Goal: Information Seeking & Learning: Learn about a topic

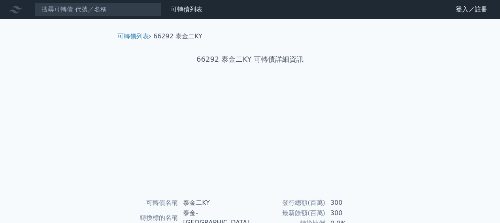
scroll to position [143, 0]
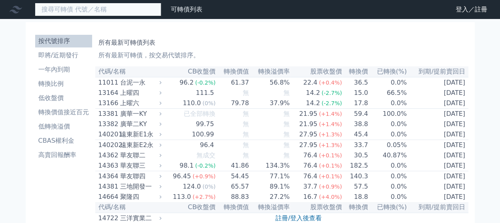
click at [70, 11] on input at bounding box center [98, 9] width 127 height 13
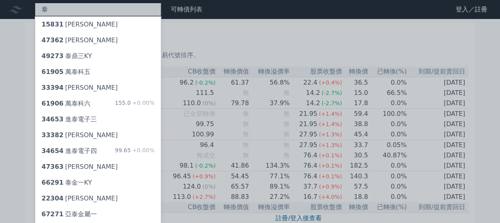
type input "泰"
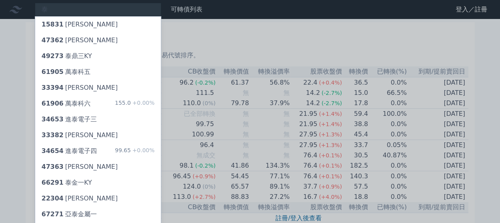
click at [74, 182] on div "66291 泰金一KY" at bounding box center [67, 182] width 50 height 9
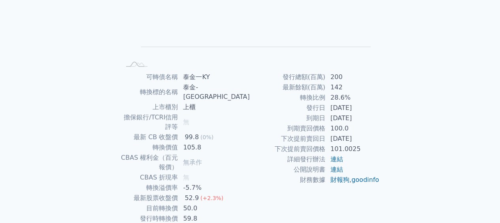
scroll to position [143, 0]
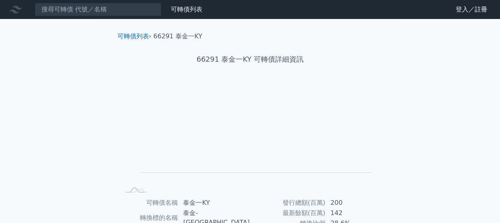
click at [462, 9] on link "登入／註冊" at bounding box center [472, 9] width 44 height 13
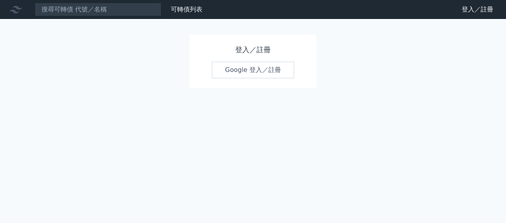
click at [243, 71] on link "Google 登入／註冊" at bounding box center [253, 70] width 82 height 17
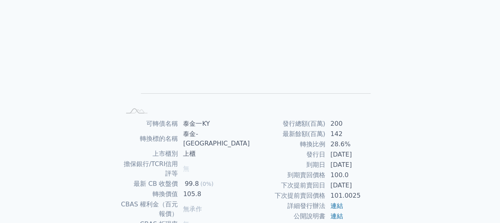
scroll to position [143, 0]
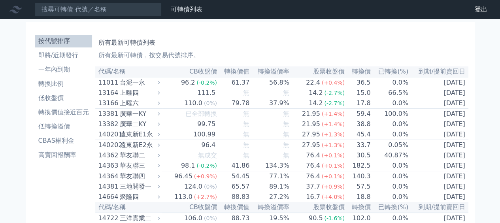
click at [47, 98] on li "低收盤價" at bounding box center [63, 97] width 57 height 9
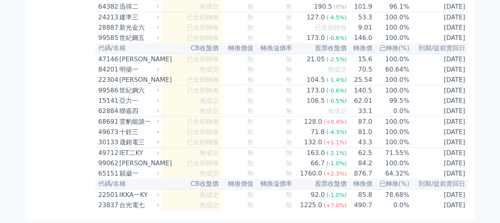
scroll to position [4550, 0]
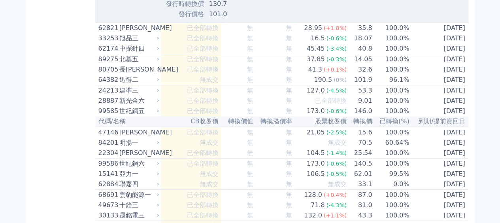
scroll to position [4510, 0]
